Goal: Transaction & Acquisition: Purchase product/service

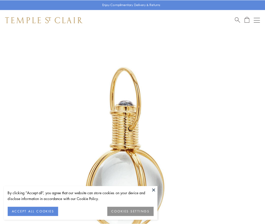
scroll to position [132, 0]
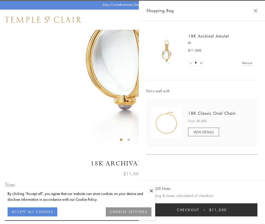
click at [202, 210] on button "Checkout $11,000" at bounding box center [201, 209] width 111 height 13
